Goal: Information Seeking & Learning: Learn about a topic

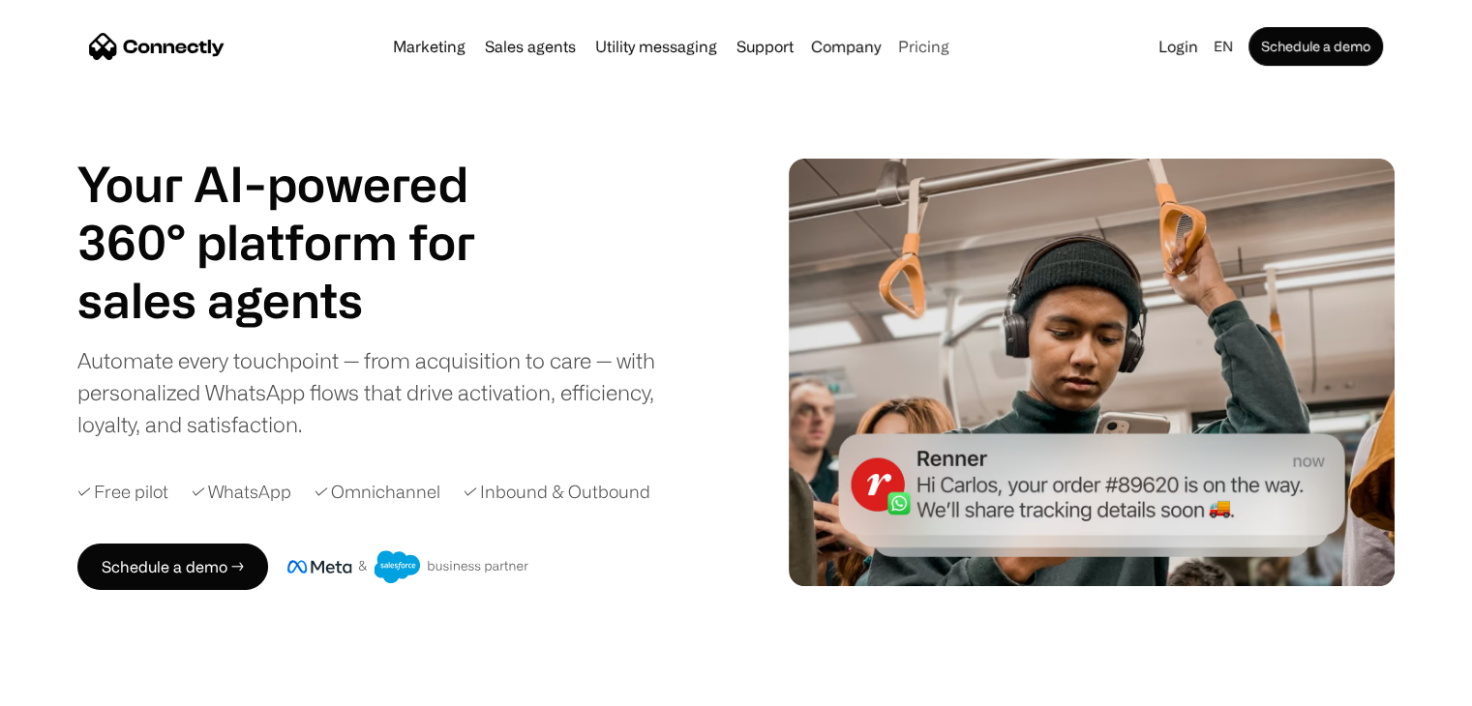
click at [923, 41] on link "Pricing" at bounding box center [923, 46] width 67 height 15
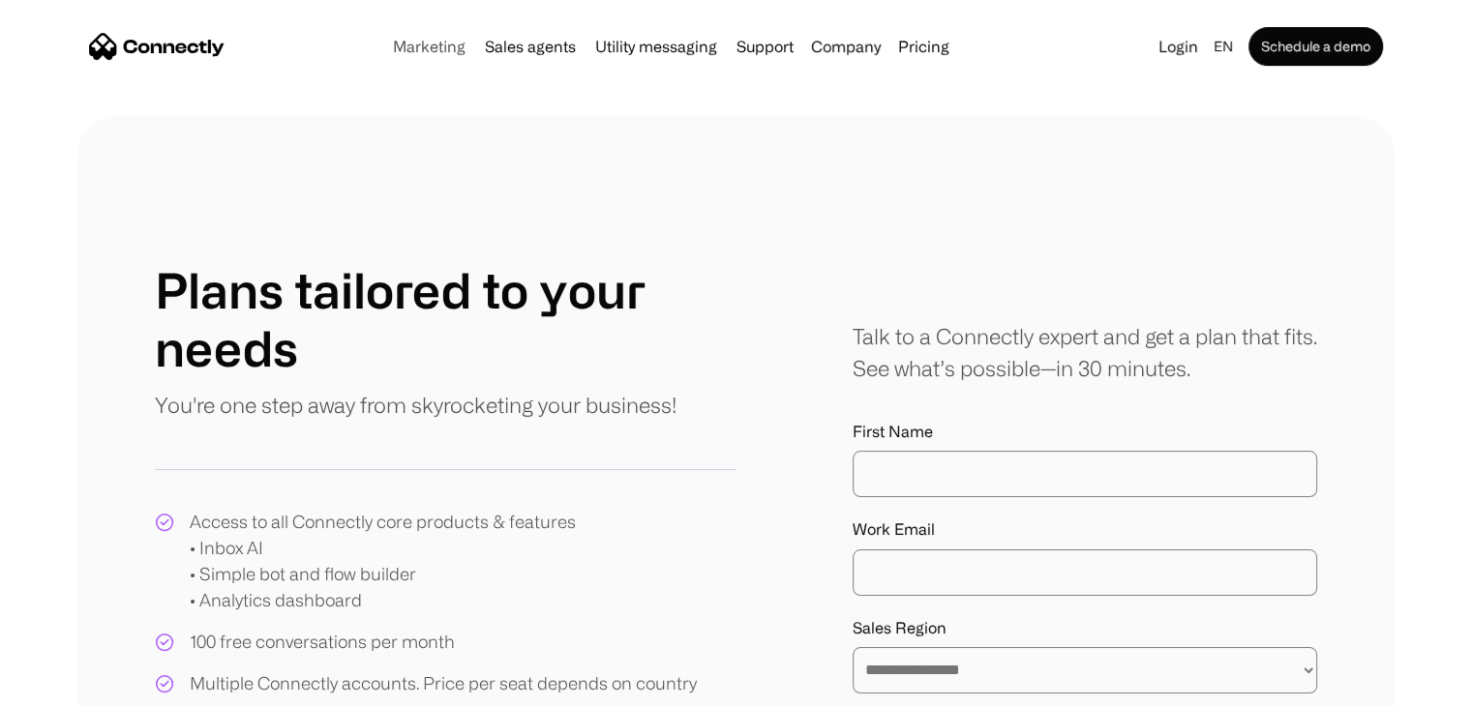
click at [446, 47] on link "Marketing" at bounding box center [429, 46] width 88 height 15
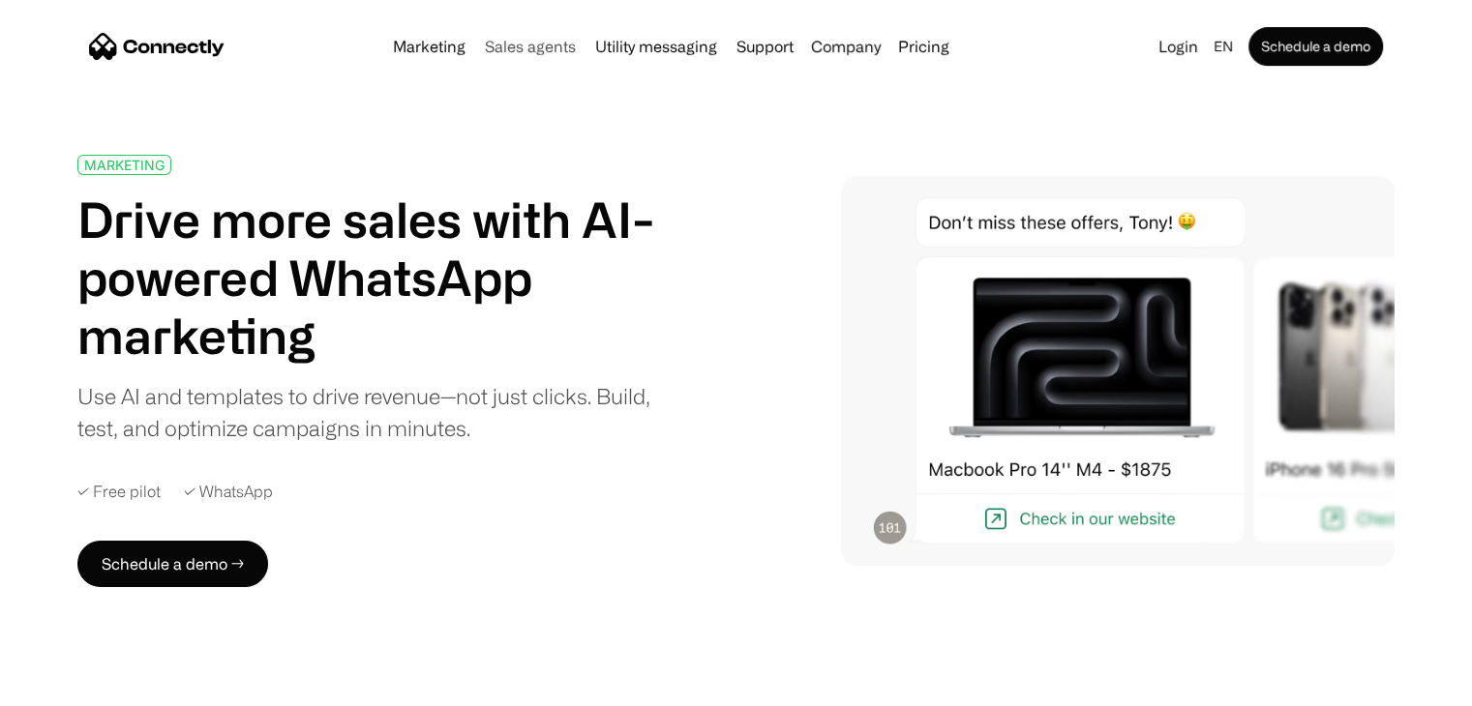
click at [527, 52] on link "Sales agents" at bounding box center [530, 46] width 106 height 15
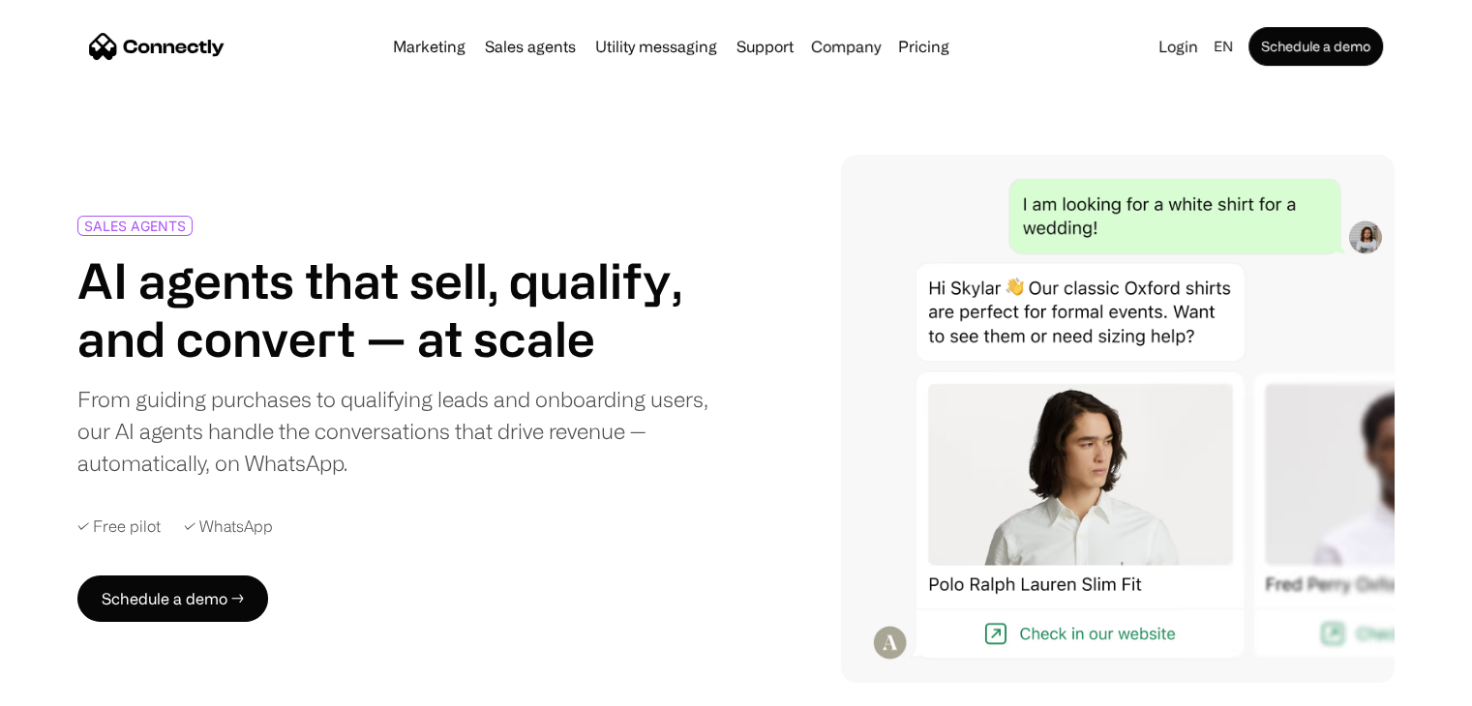
scroll to position [132, 0]
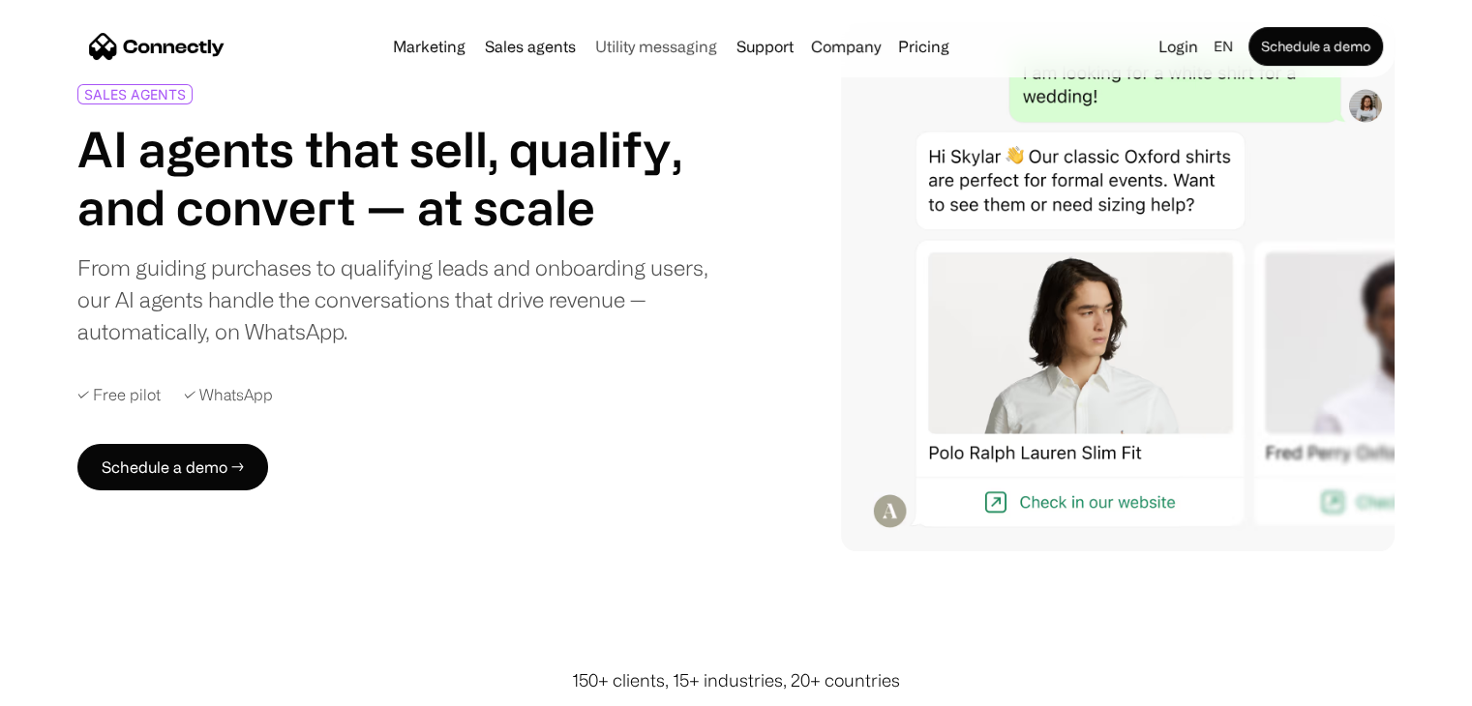
click at [646, 51] on link "Utility messaging" at bounding box center [655, 46] width 137 height 15
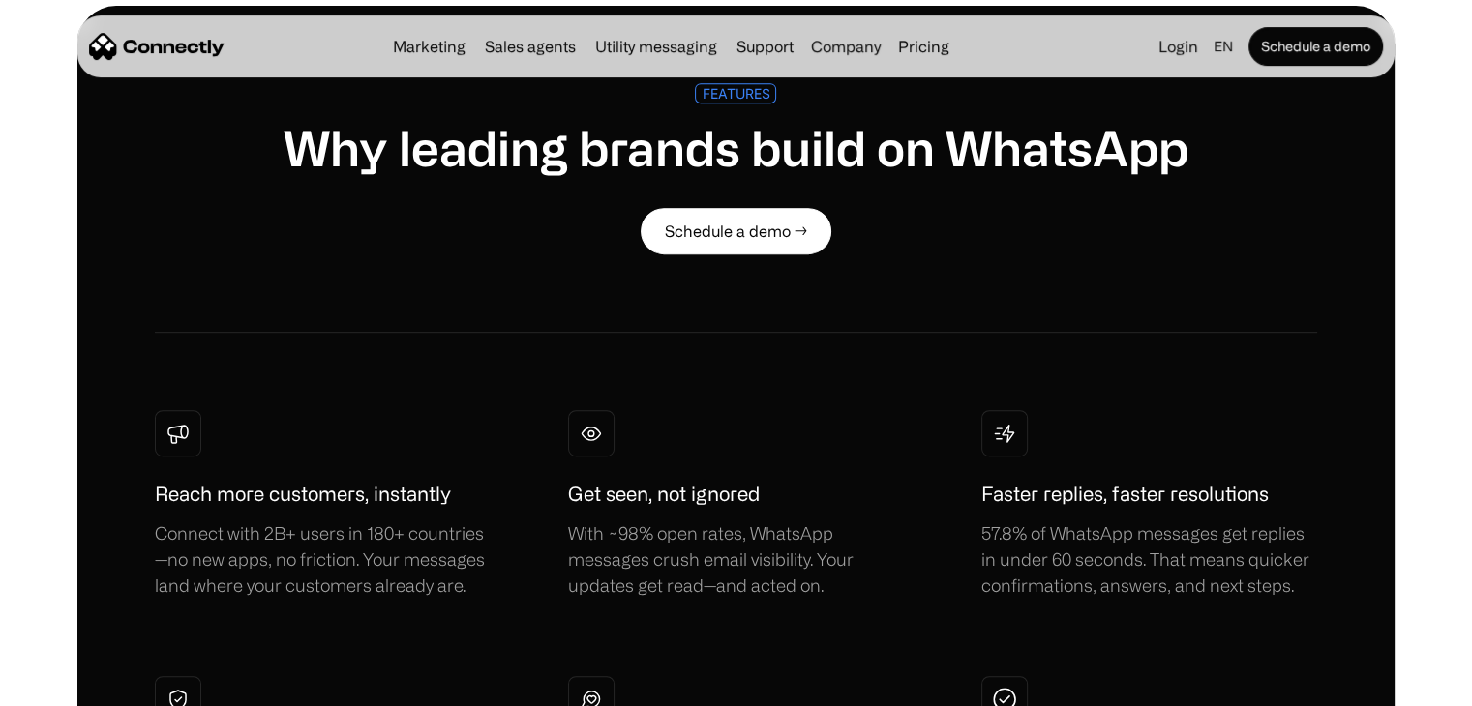
scroll to position [968, 0]
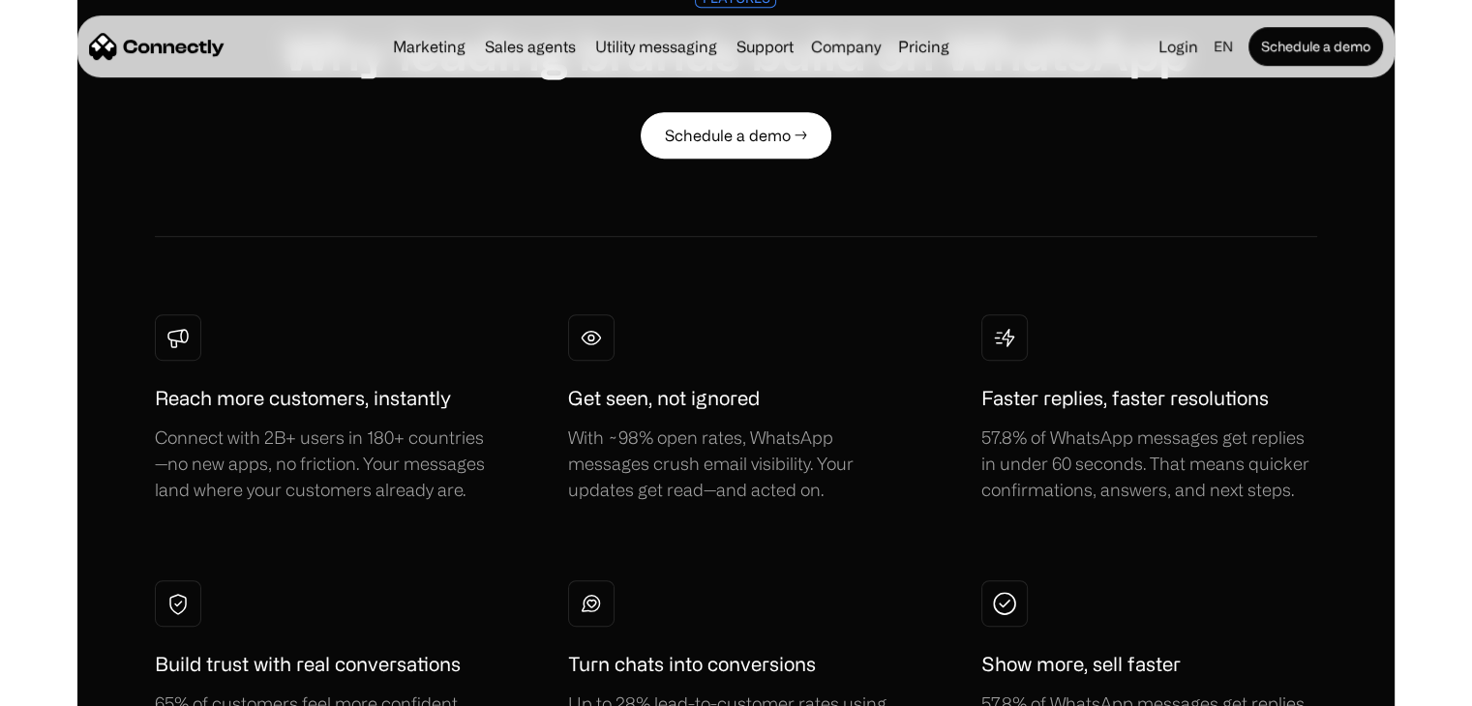
click at [863, 481] on div "With ~98% open rates, WhatsApp messages crush email visibility. Your updates ge…" at bounding box center [736, 464] width 336 height 78
click at [1047, 466] on div "57.8% of WhatsApp messages get replies in under 60 seconds. That means quicker …" at bounding box center [1149, 464] width 336 height 78
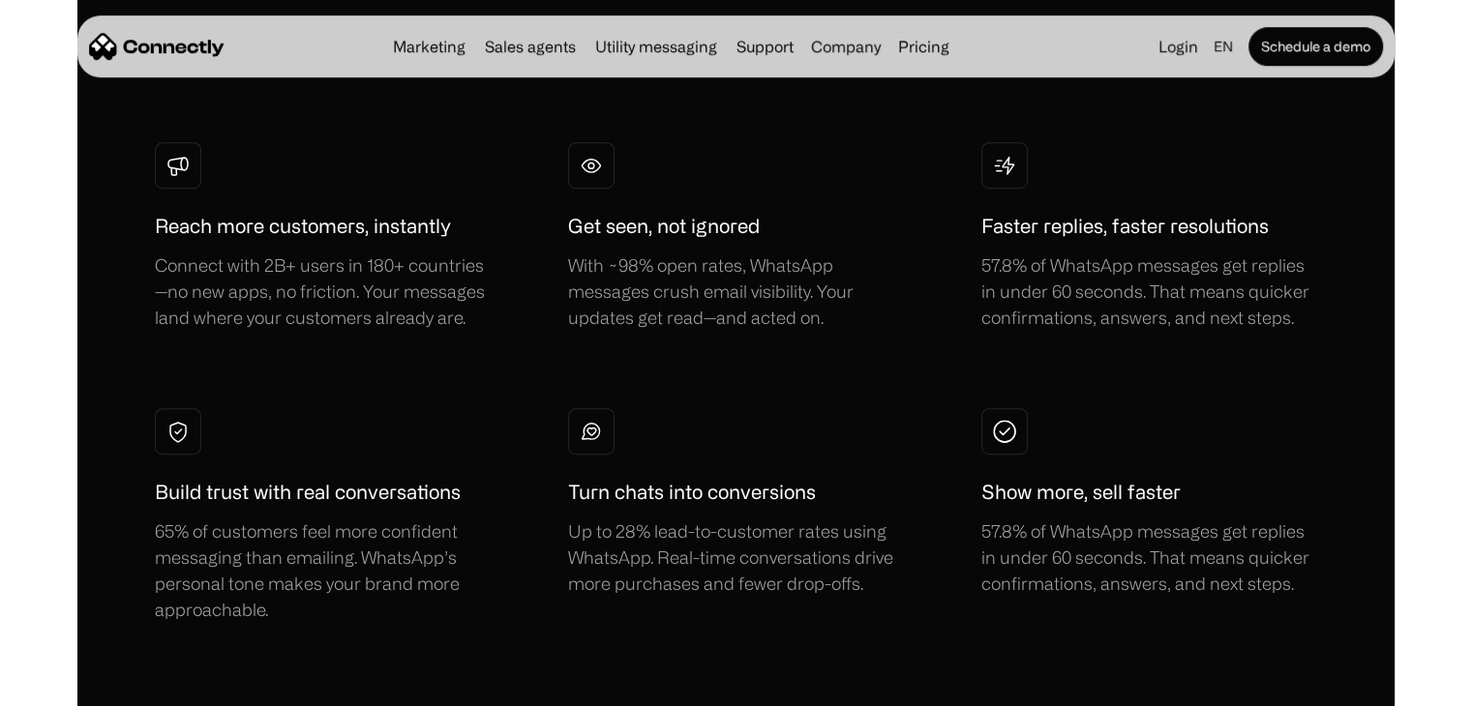
scroll to position [615, 0]
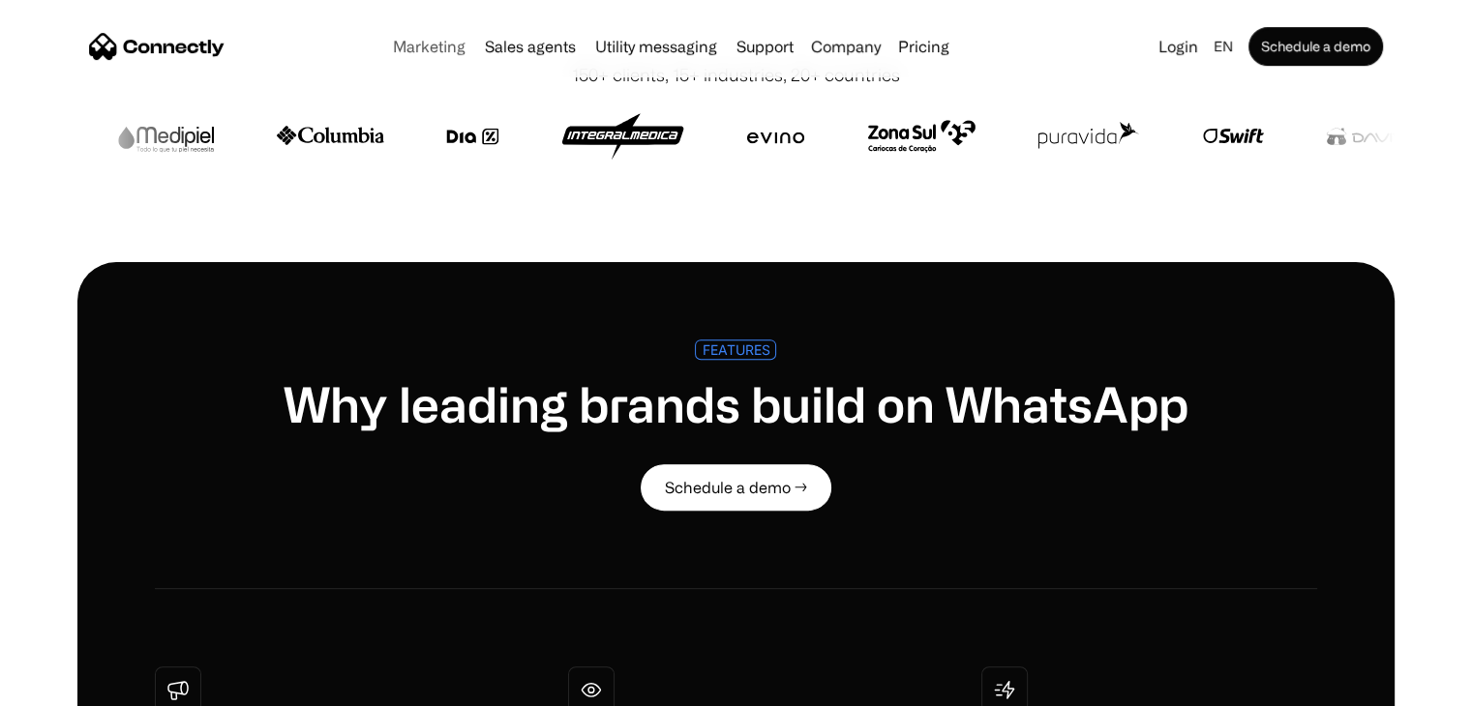
click at [431, 43] on link "Marketing" at bounding box center [429, 46] width 88 height 15
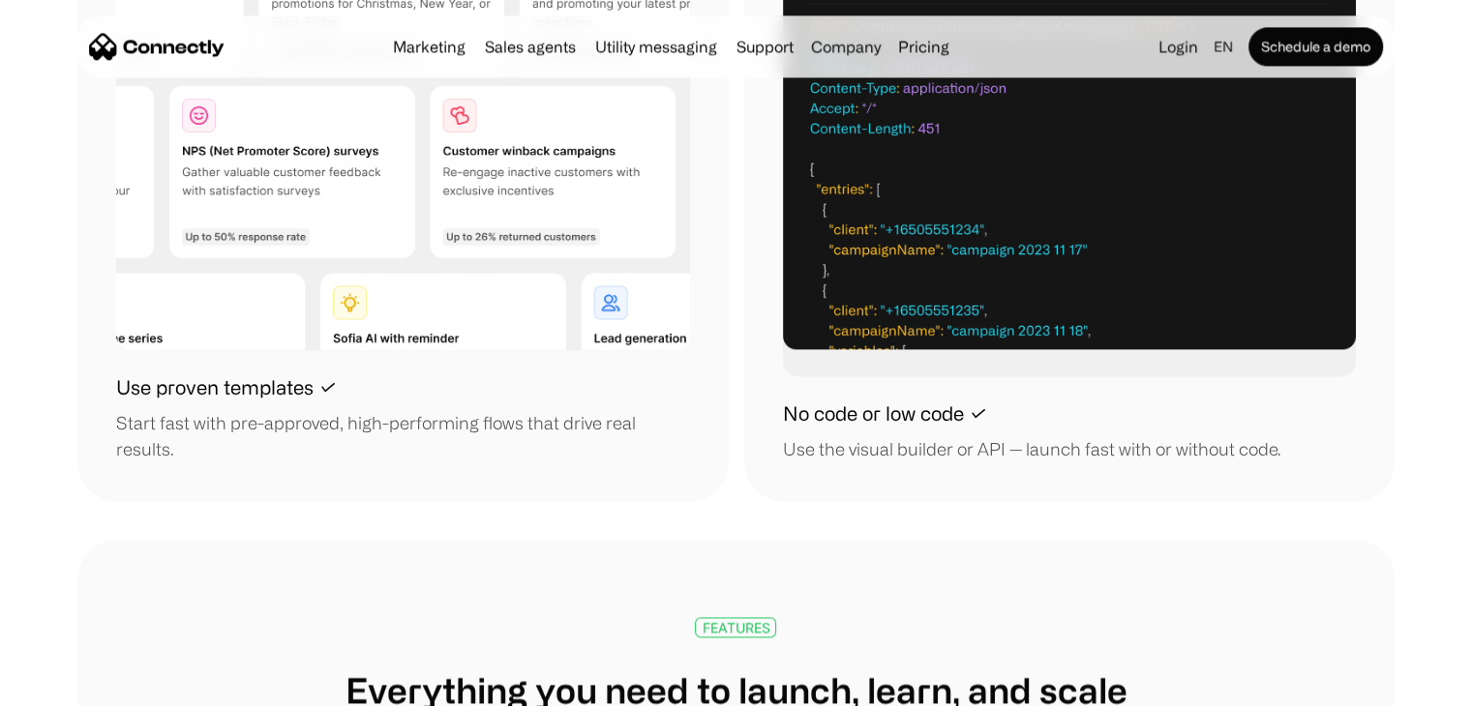
scroll to position [2806, 0]
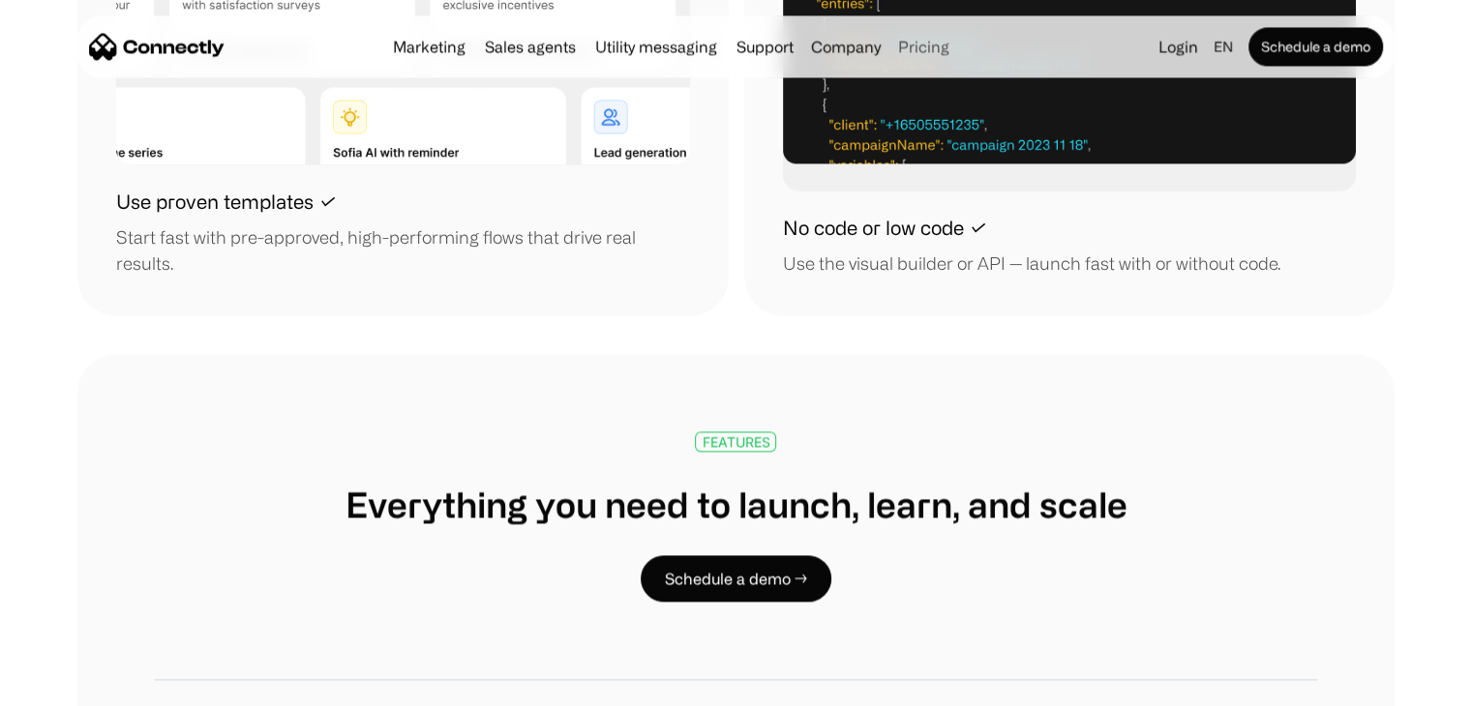
click at [925, 47] on link "Pricing" at bounding box center [923, 46] width 67 height 15
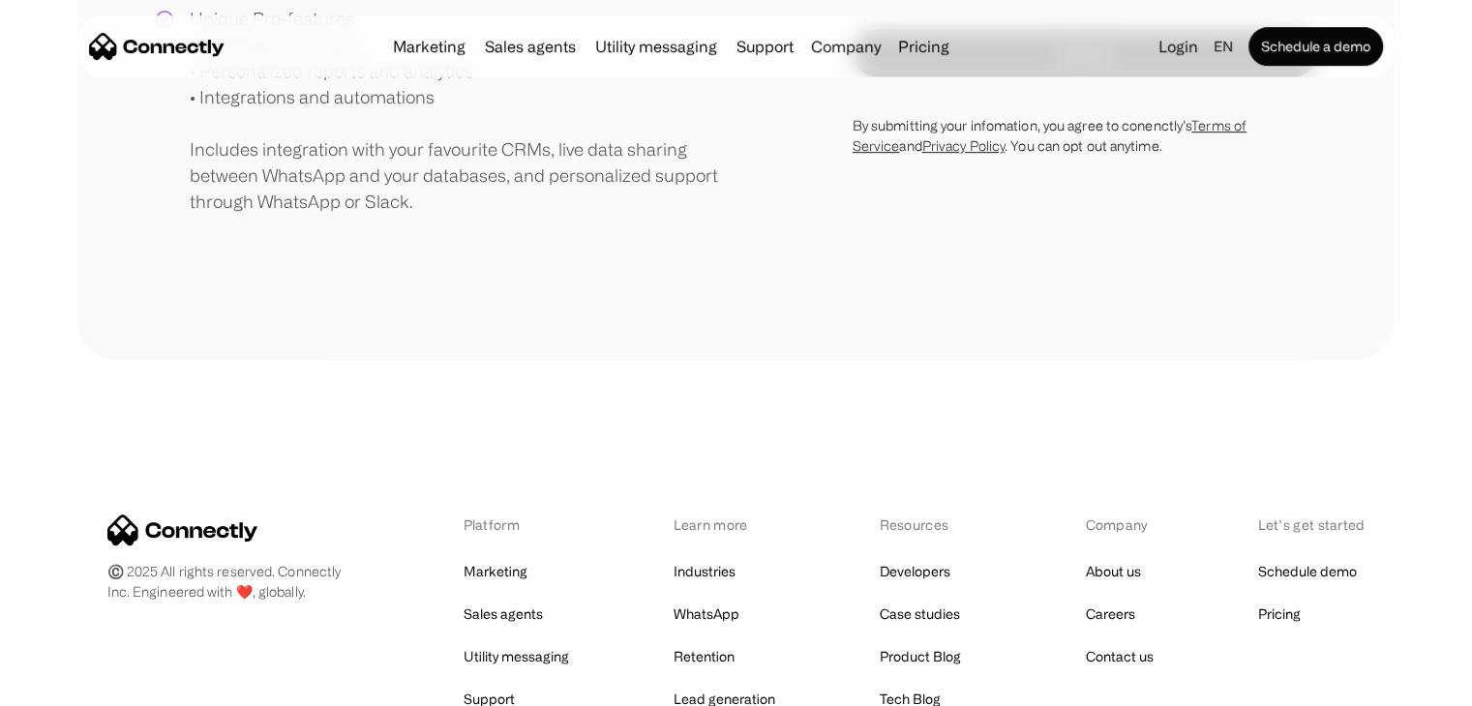
scroll to position [1063, 0]
